Goal: Task Accomplishment & Management: Use online tool/utility

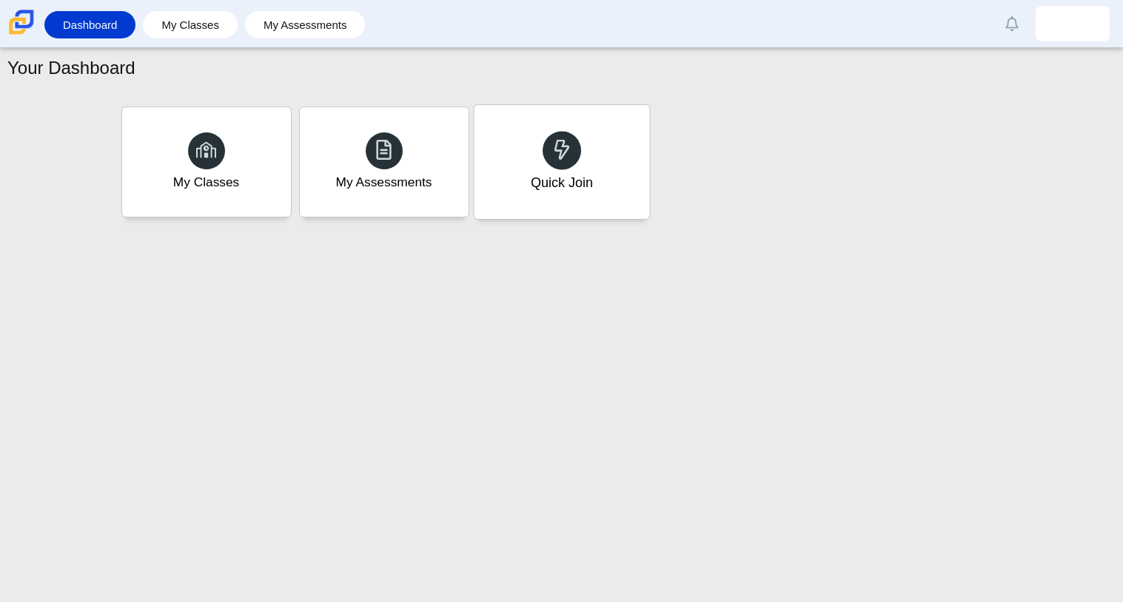
click at [506, 184] on div "Quick Join" at bounding box center [561, 162] width 175 height 114
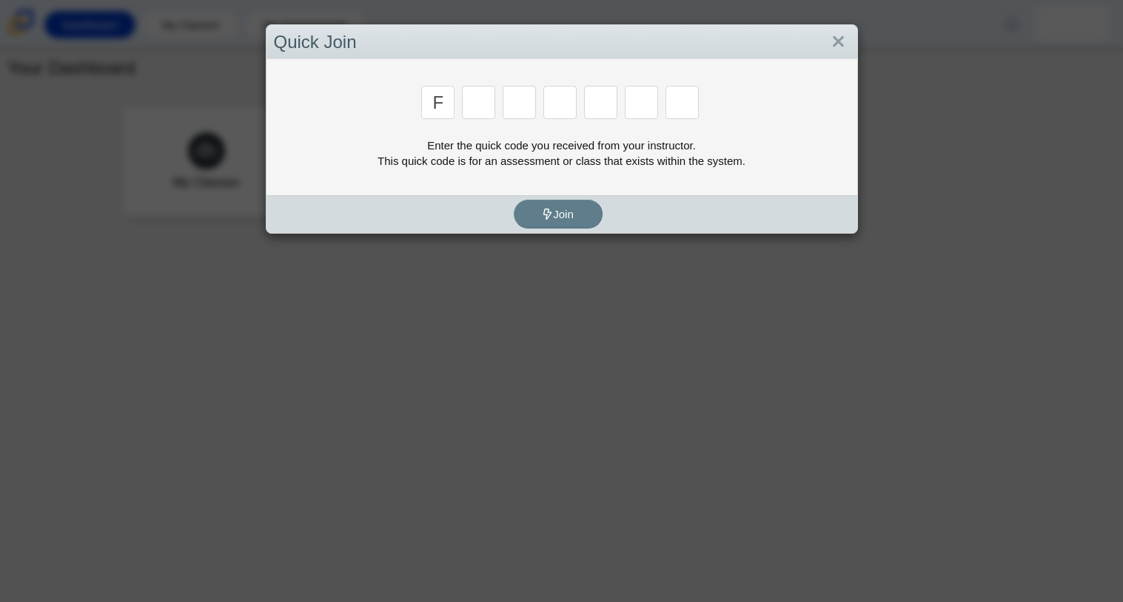
type input "f"
type input "7"
type input "m"
type input "c"
type input "h"
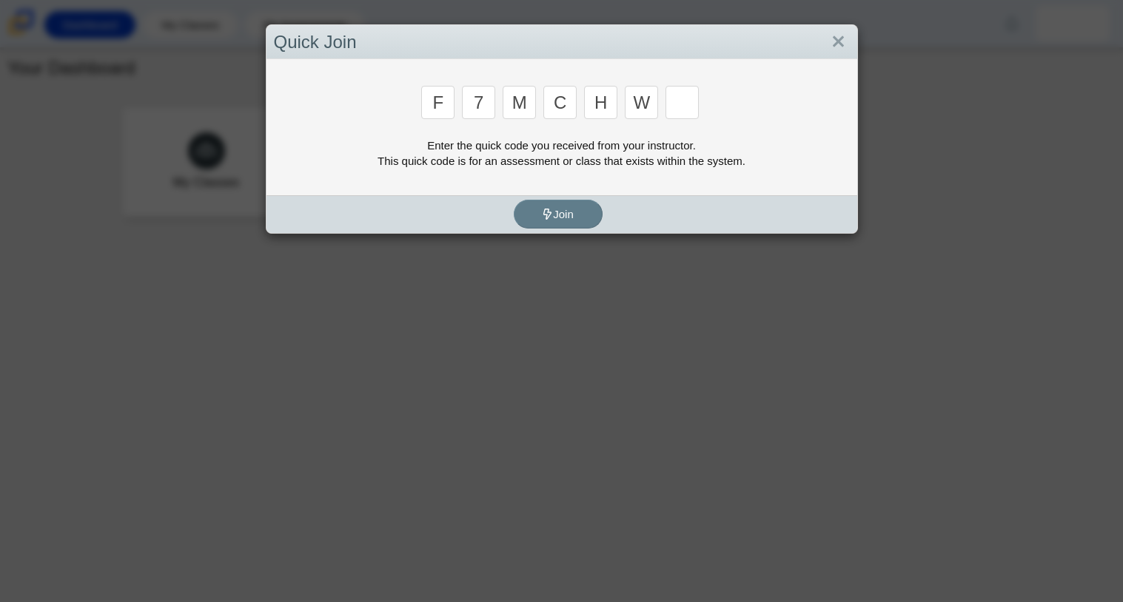
type input "w"
type input "k"
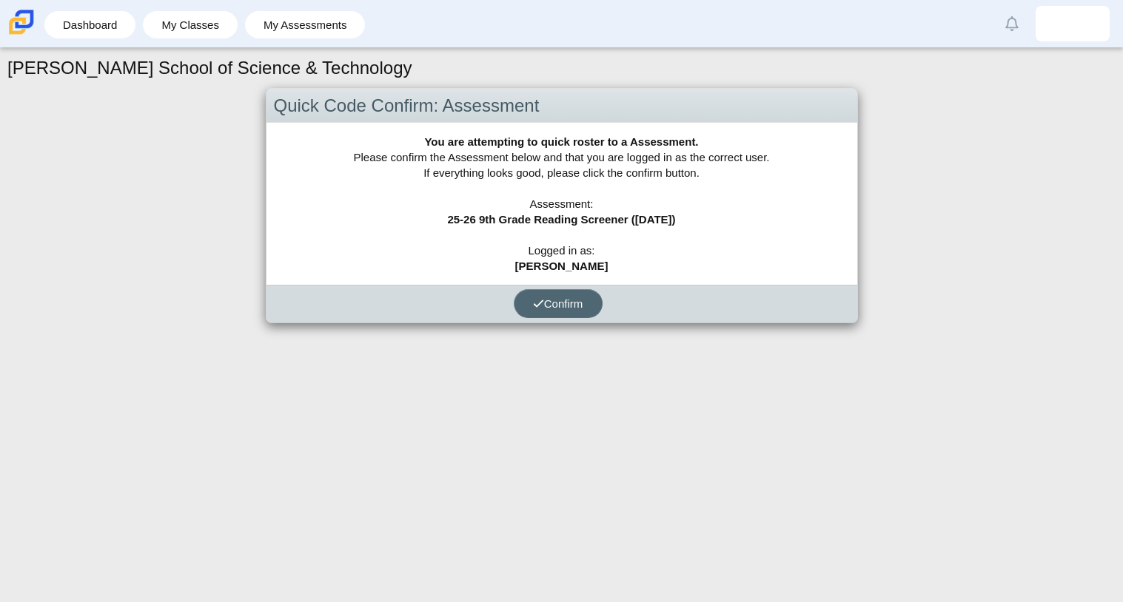
click at [584, 298] on button "Confirm" at bounding box center [558, 303] width 89 height 29
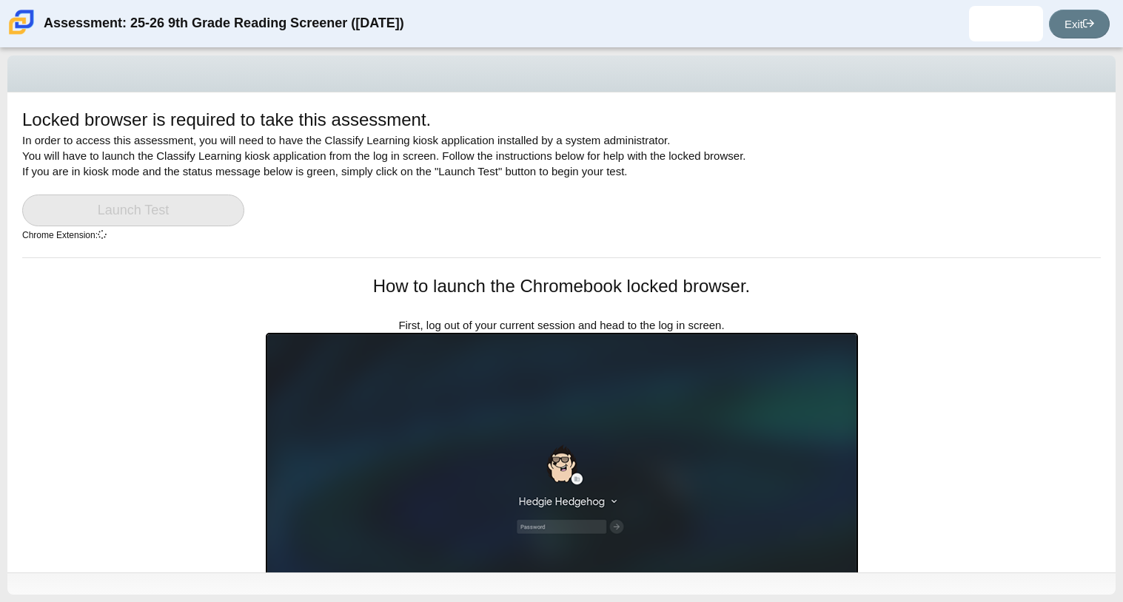
click at [84, 406] on div "Locked browser is required to take this assessment. In order to access this ass…" at bounding box center [561, 333] width 1108 height 480
